Goal: Information Seeking & Learning: Find specific fact

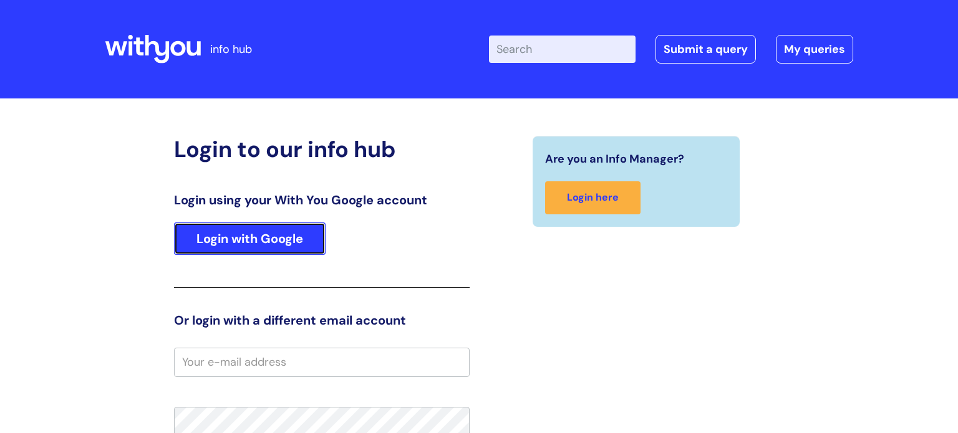
click at [281, 241] on link "Login with Google" at bounding box center [250, 239] width 152 height 32
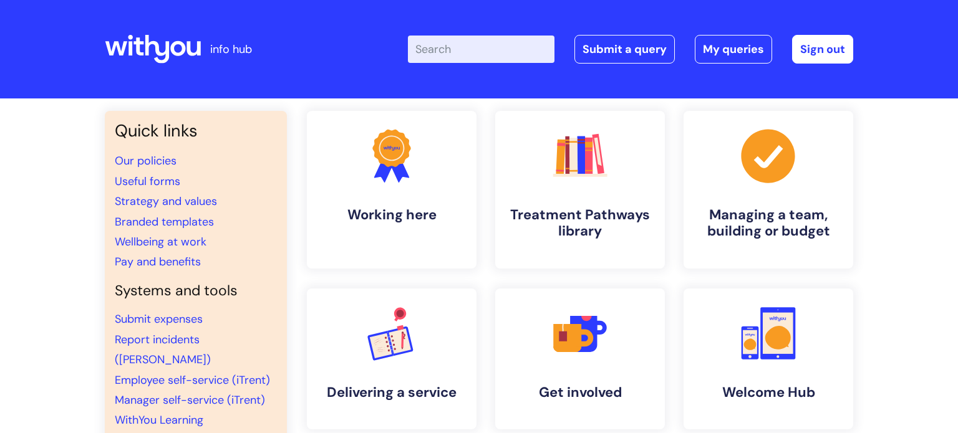
click at [467, 49] on input "Enter your search term here..." at bounding box center [481, 49] width 147 height 27
type input "kidney"
click button "Search" at bounding box center [0, 0] width 0 height 0
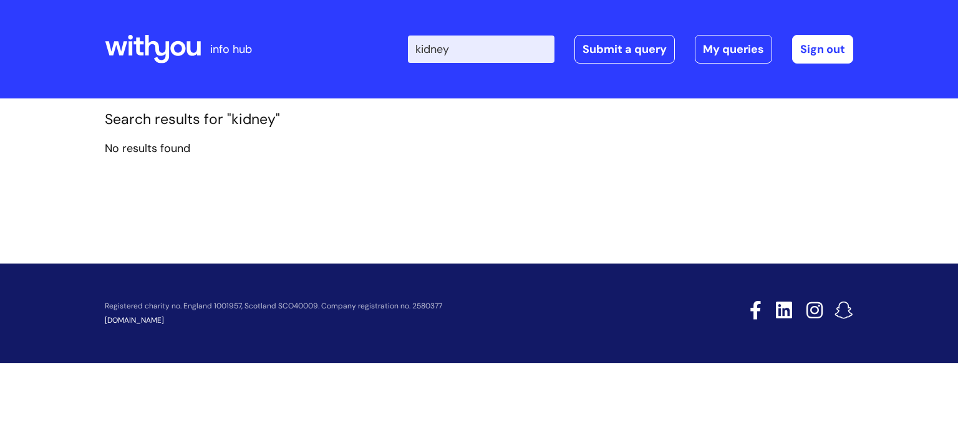
click at [470, 54] on input "kidney" at bounding box center [481, 49] width 147 height 27
type input "k"
